Goal: Navigation & Orientation: Find specific page/section

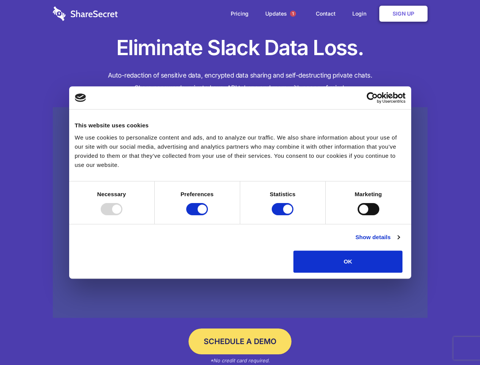
click at [122, 215] on div at bounding box center [112, 209] width 22 height 12
click at [208, 215] on input "Preferences" at bounding box center [197, 209] width 22 height 12
checkbox input "false"
click at [283, 215] on input "Statistics" at bounding box center [283, 209] width 22 height 12
checkbox input "false"
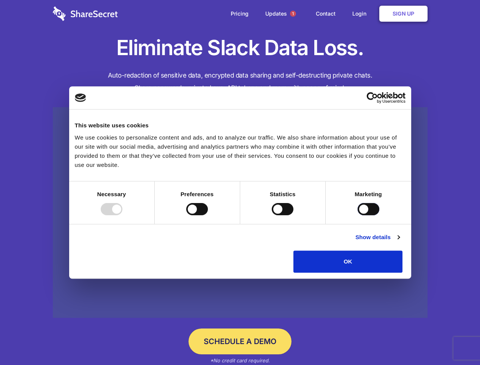
click at [357, 215] on input "Marketing" at bounding box center [368, 209] width 22 height 12
checkbox input "true"
click at [399, 242] on link "Show details" at bounding box center [377, 236] width 44 height 9
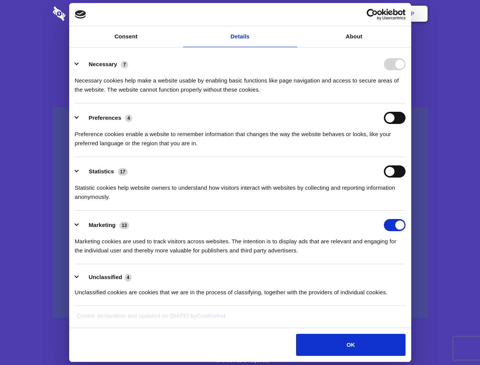
click at [405, 103] on li "Necessary 7 Necessary cookies help make a website usable by enabling basic func…" at bounding box center [240, 77] width 331 height 54
click at [293, 14] on span "1" at bounding box center [293, 14] width 6 height 6
